Goal: Task Accomplishment & Management: Manage account settings

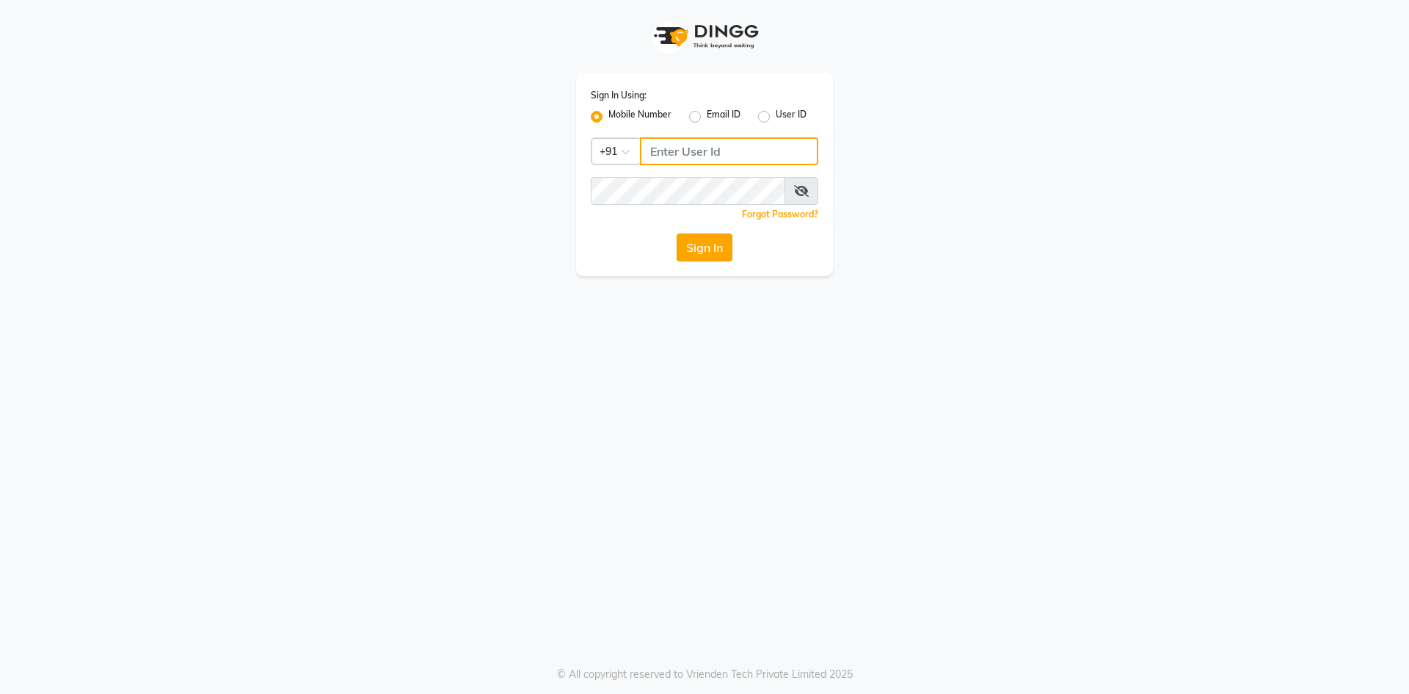
type input "9460179333"
click at [700, 249] on button "Sign In" at bounding box center [705, 247] width 56 height 28
